Goal: Task Accomplishment & Management: Use online tool/utility

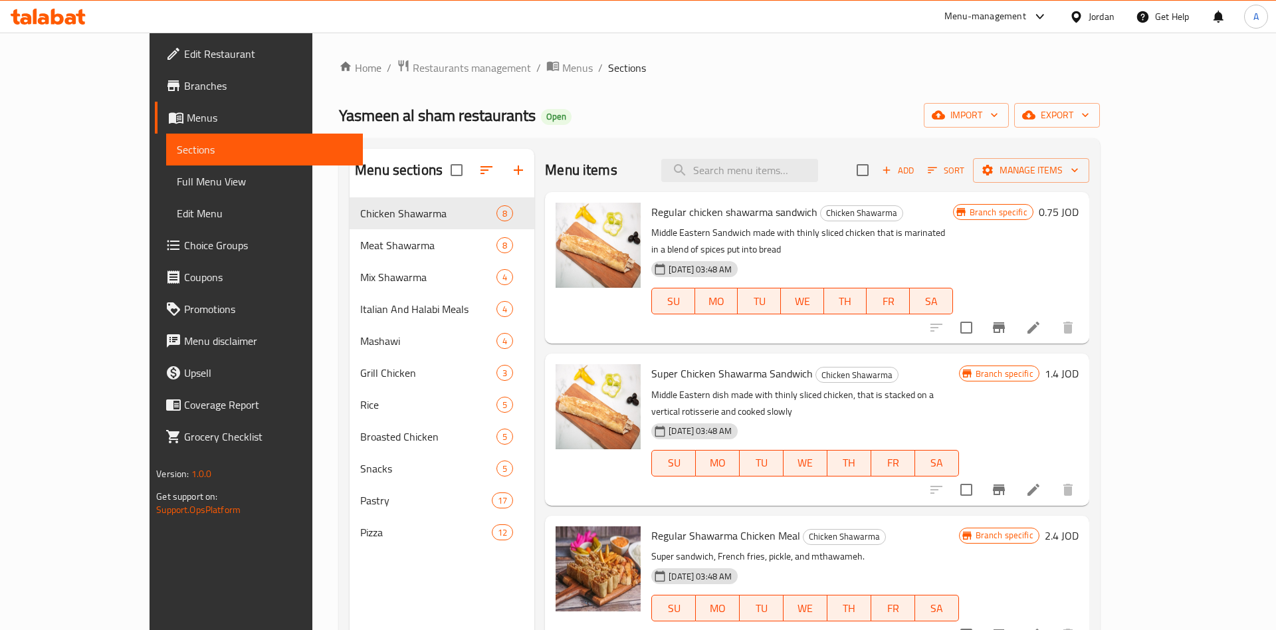
scroll to position [104, 0]
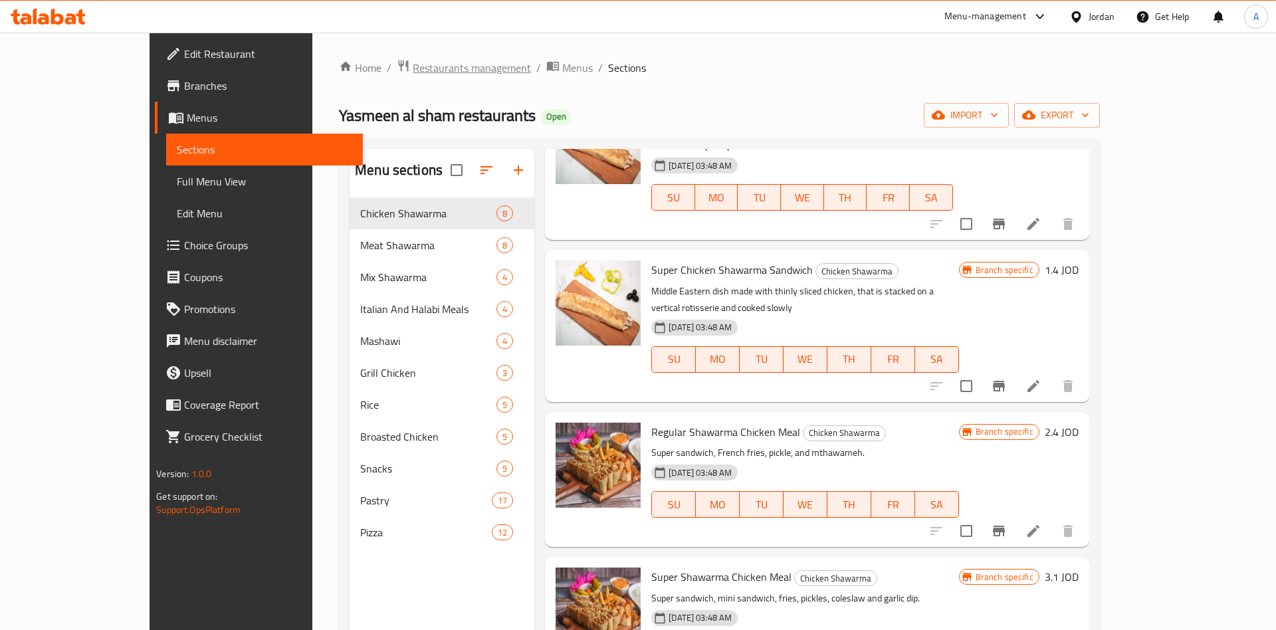
click at [413, 71] on span "Restaurants management" at bounding box center [472, 68] width 118 height 16
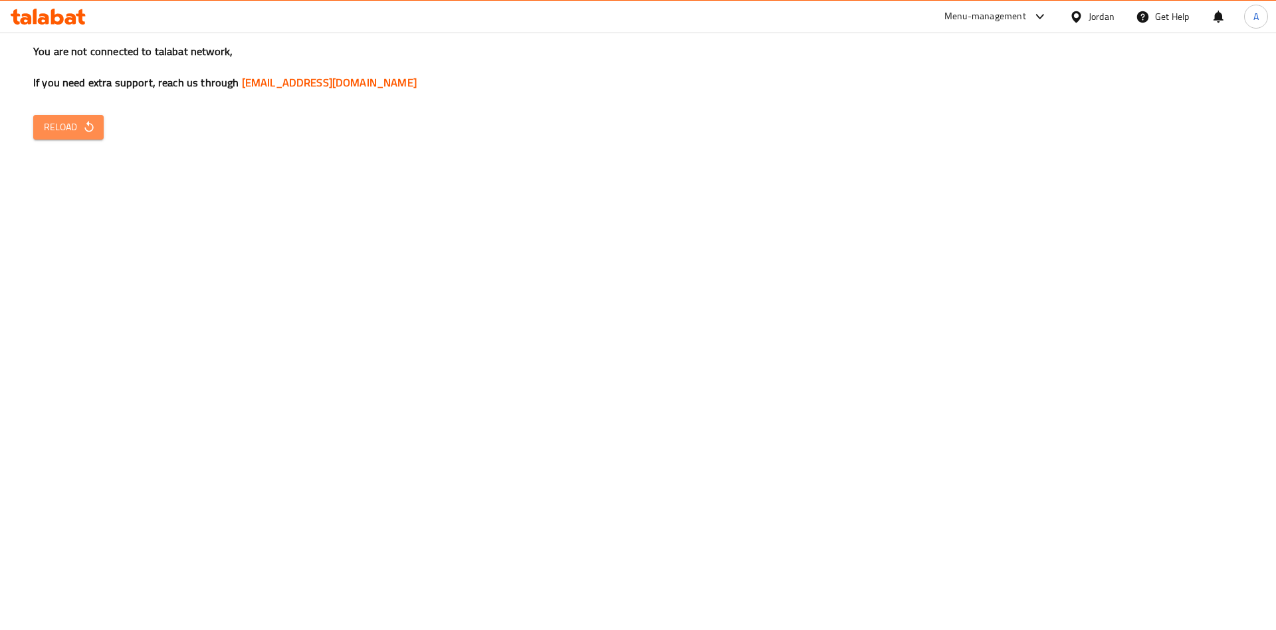
click at [73, 124] on span "Reload" at bounding box center [68, 127] width 49 height 17
click at [76, 138] on button "Reload" at bounding box center [68, 127] width 70 height 25
click at [75, 137] on button "Reload" at bounding box center [68, 127] width 70 height 25
click at [97, 131] on button "Reload" at bounding box center [68, 127] width 70 height 25
click at [82, 116] on button "Reload" at bounding box center [68, 127] width 70 height 25
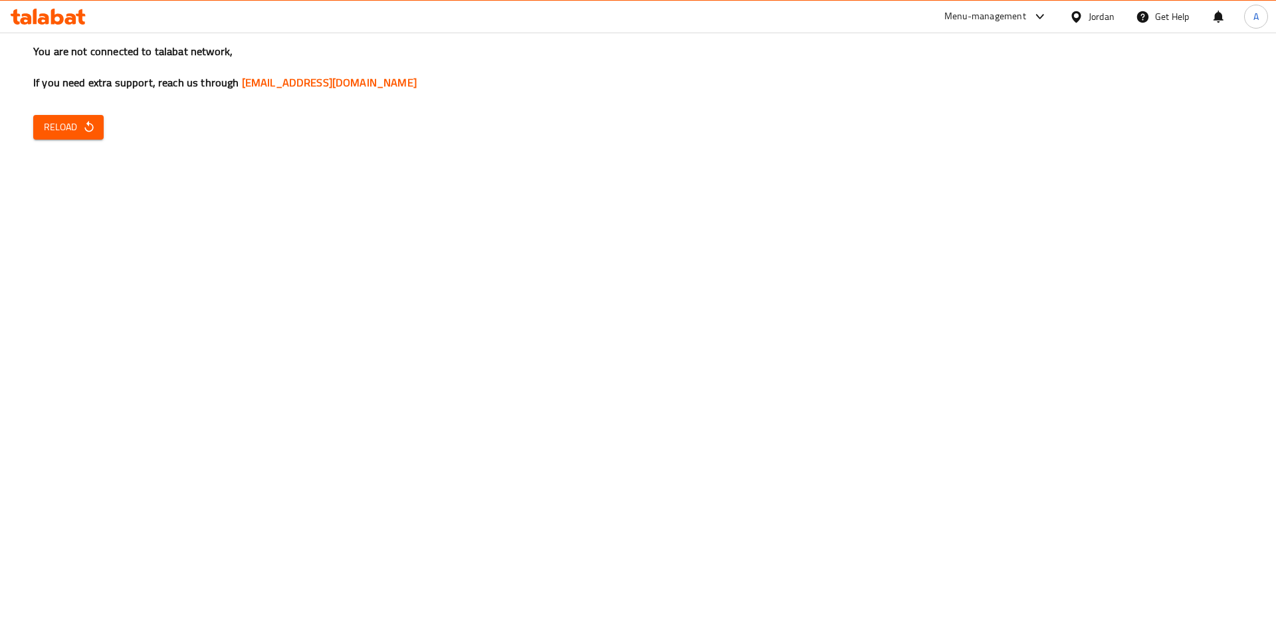
click at [90, 133] on icon "button" at bounding box center [88, 126] width 13 height 13
click at [80, 129] on span "Reload" at bounding box center [68, 127] width 49 height 17
click at [54, 112] on div "You are not connected to talabat network, If you need extra support, reach us t…" at bounding box center [638, 315] width 1276 height 630
drag, startPoint x: 54, startPoint y: 112, endPoint x: 55, endPoint y: 130, distance: 17.3
click at [54, 117] on div "You are not connected to talabat network, If you need extra support, reach us t…" at bounding box center [638, 315] width 1276 height 630
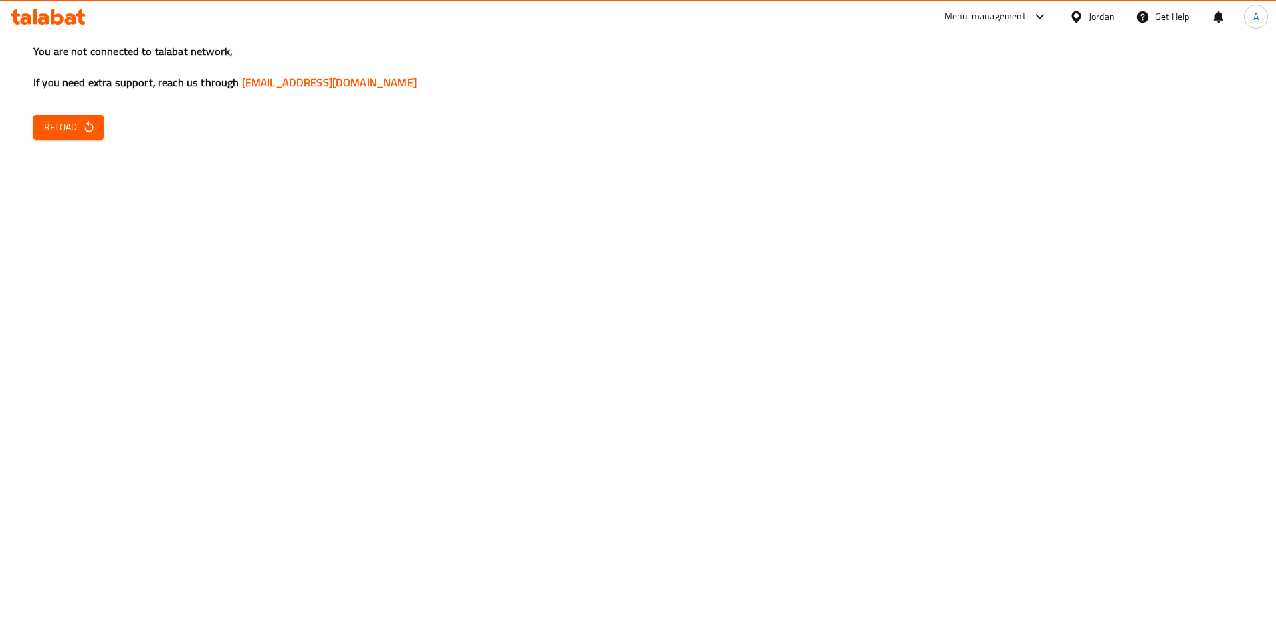
click at [55, 130] on span "Reload" at bounding box center [68, 127] width 49 height 17
click at [58, 130] on span "Reload" at bounding box center [68, 127] width 49 height 17
click at [30, 138] on div "You are not connected to talabat network, If you need extra support, reach us t…" at bounding box center [638, 315] width 1276 height 630
click at [60, 125] on span "Reload" at bounding box center [68, 127] width 49 height 17
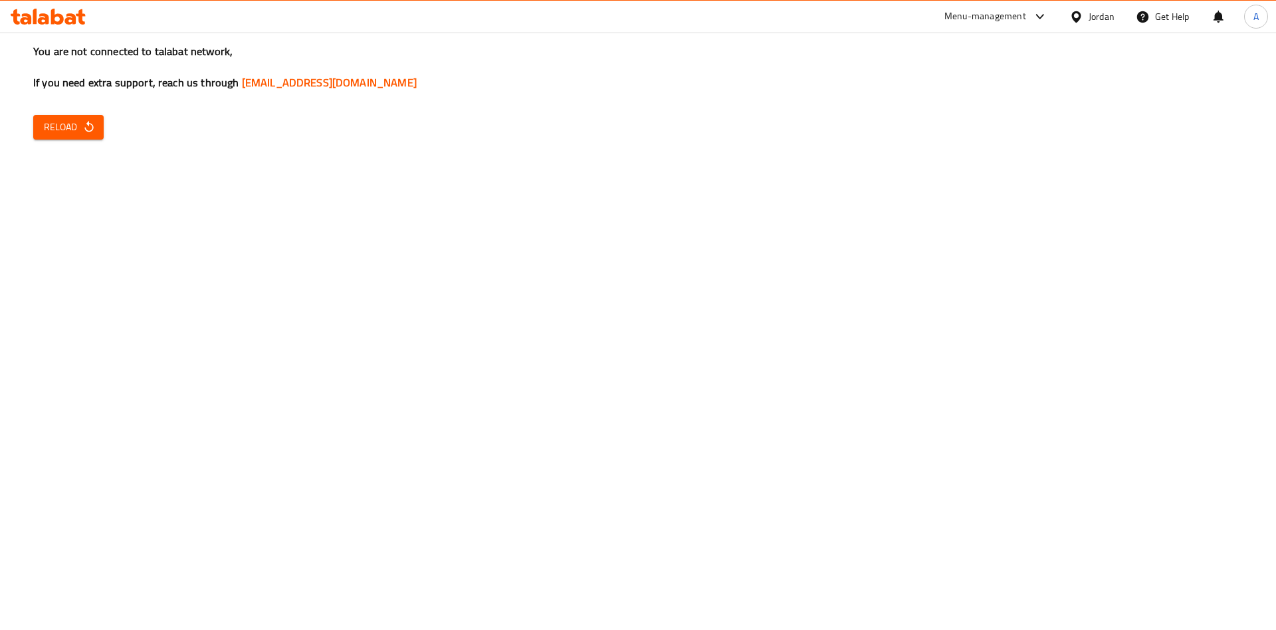
click at [60, 125] on span "Reload" at bounding box center [68, 127] width 49 height 17
